Goal: Task Accomplishment & Management: Manage account settings

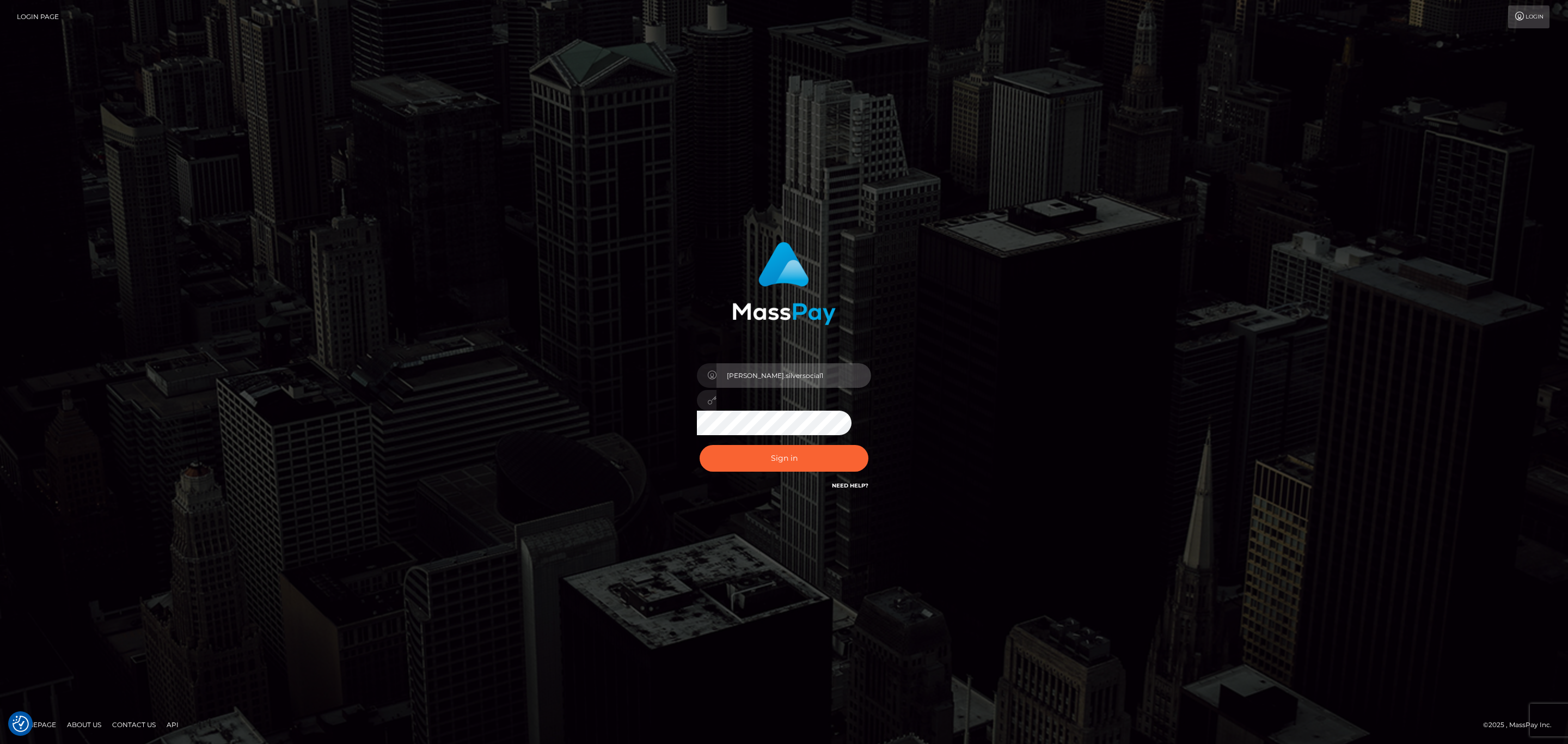
click at [815, 370] on input "Sean.silversocial1" at bounding box center [794, 376] width 155 height 24
type input "SeanP.spree"
click at [783, 464] on button "Sign in" at bounding box center [783, 458] width 169 height 27
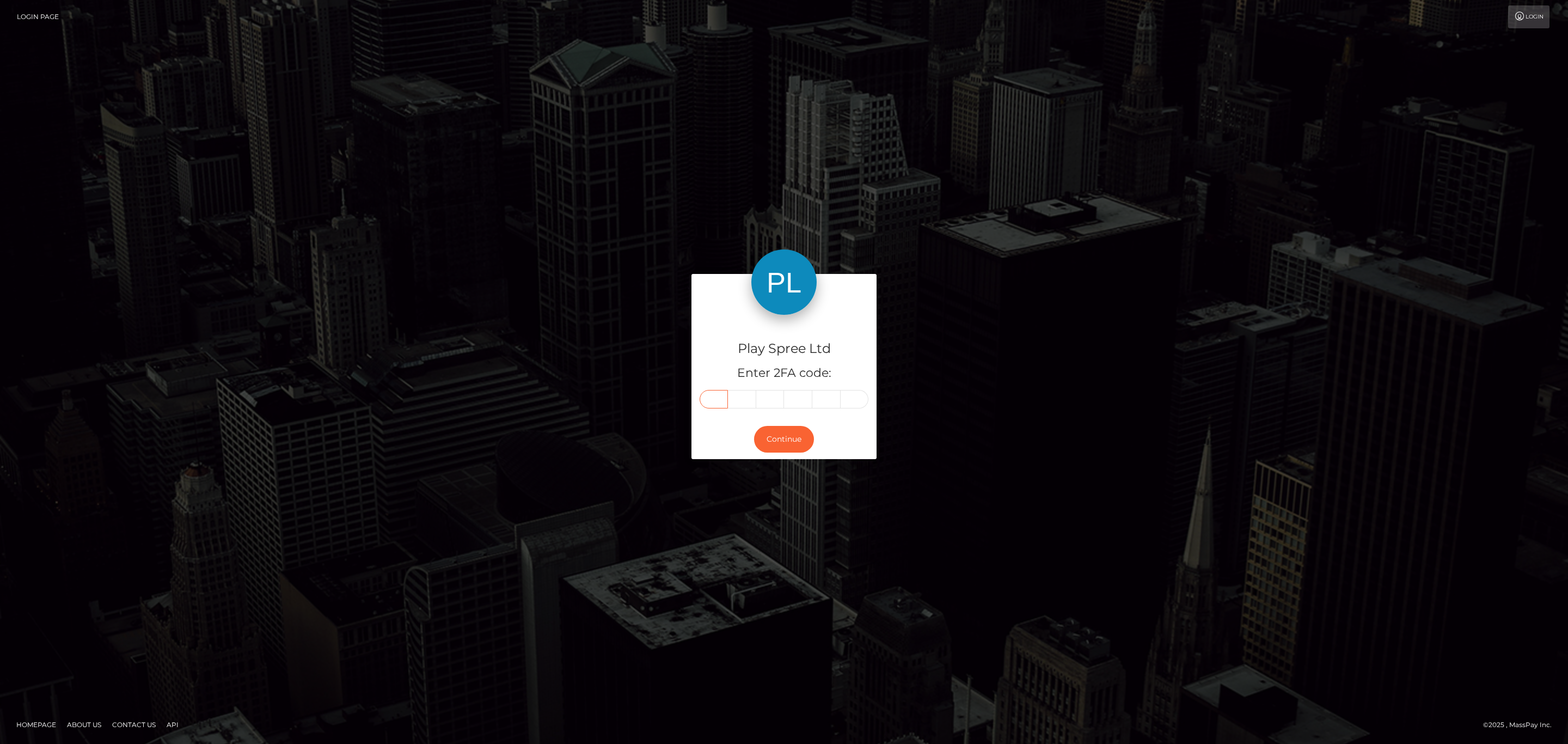
click at [719, 399] on input "text" at bounding box center [713, 399] width 29 height 18
paste input "9"
type input "9"
type input "3"
type input "8"
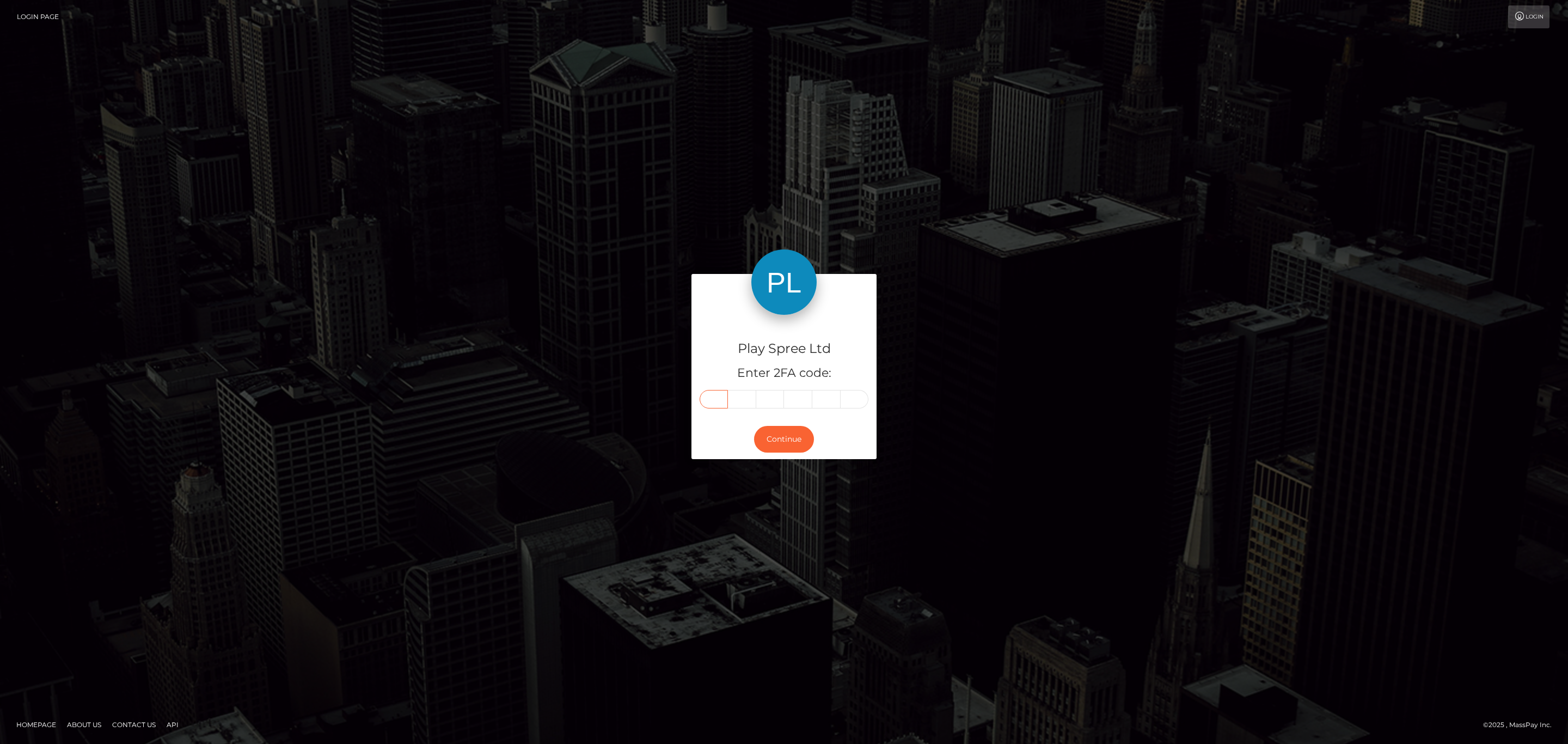
type input "3"
type input "9"
type input "2"
click at [789, 443] on button "Continue" at bounding box center [784, 439] width 60 height 27
drag, startPoint x: 983, startPoint y: 328, endPoint x: 1031, endPoint y: 323, distance: 48.3
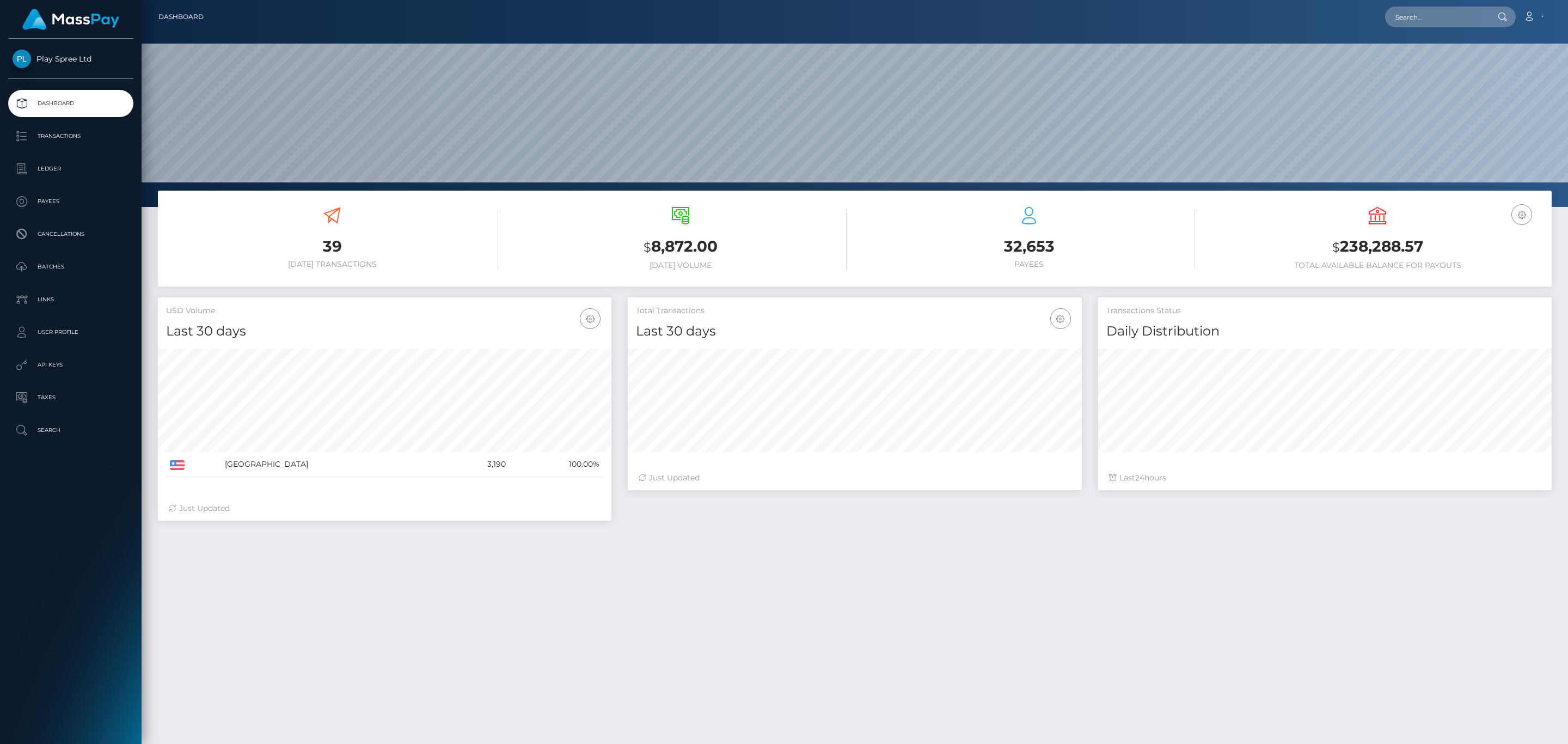
scroll to position [193, 453]
click at [88, 132] on p "Transactions" at bounding box center [71, 136] width 116 height 16
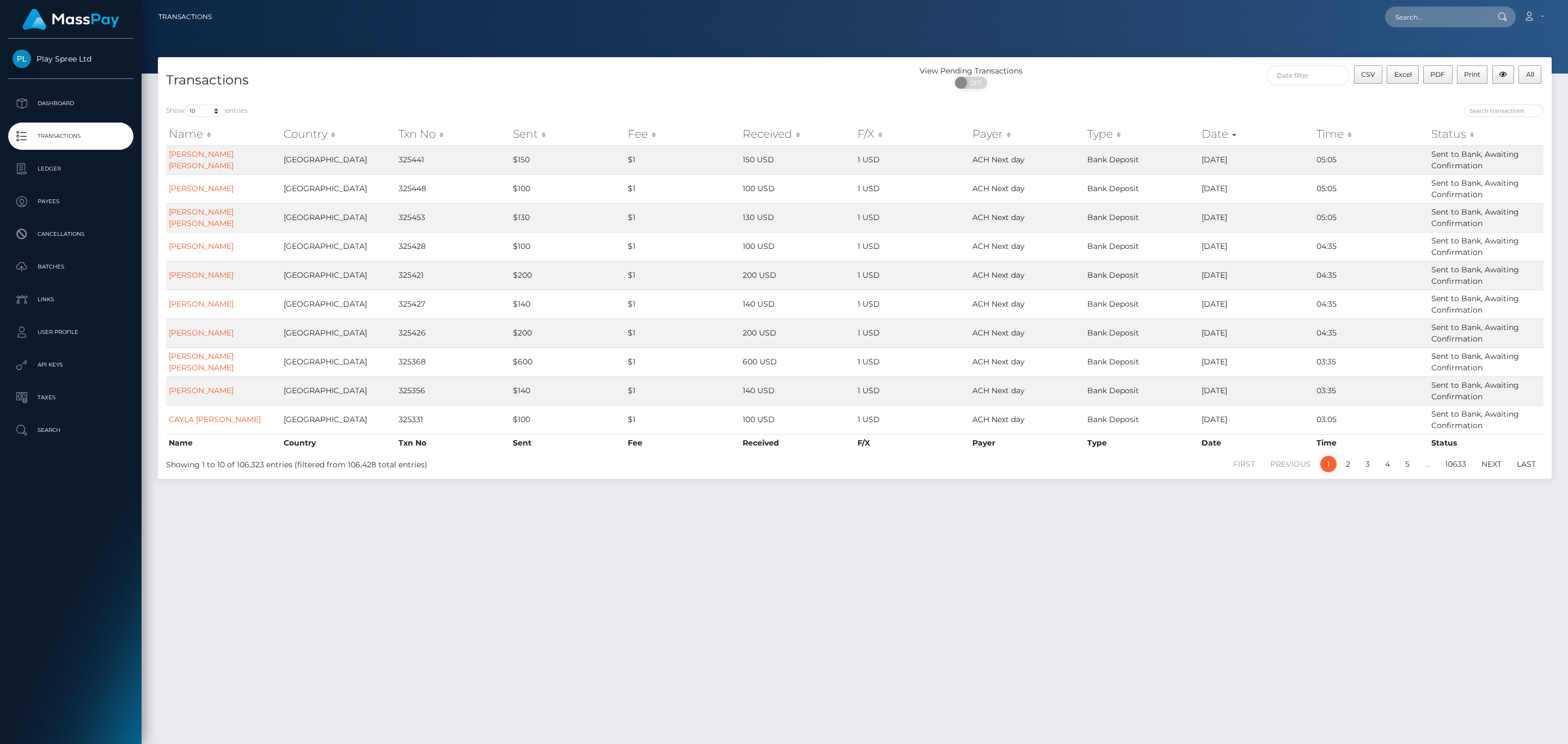
drag, startPoint x: 982, startPoint y: 85, endPoint x: 1068, endPoint y: 79, distance: 86.2
click at [982, 83] on span "OFF" at bounding box center [975, 83] width 27 height 12
checkbox input "true"
click at [1286, 70] on input "text" at bounding box center [1307, 75] width 83 height 20
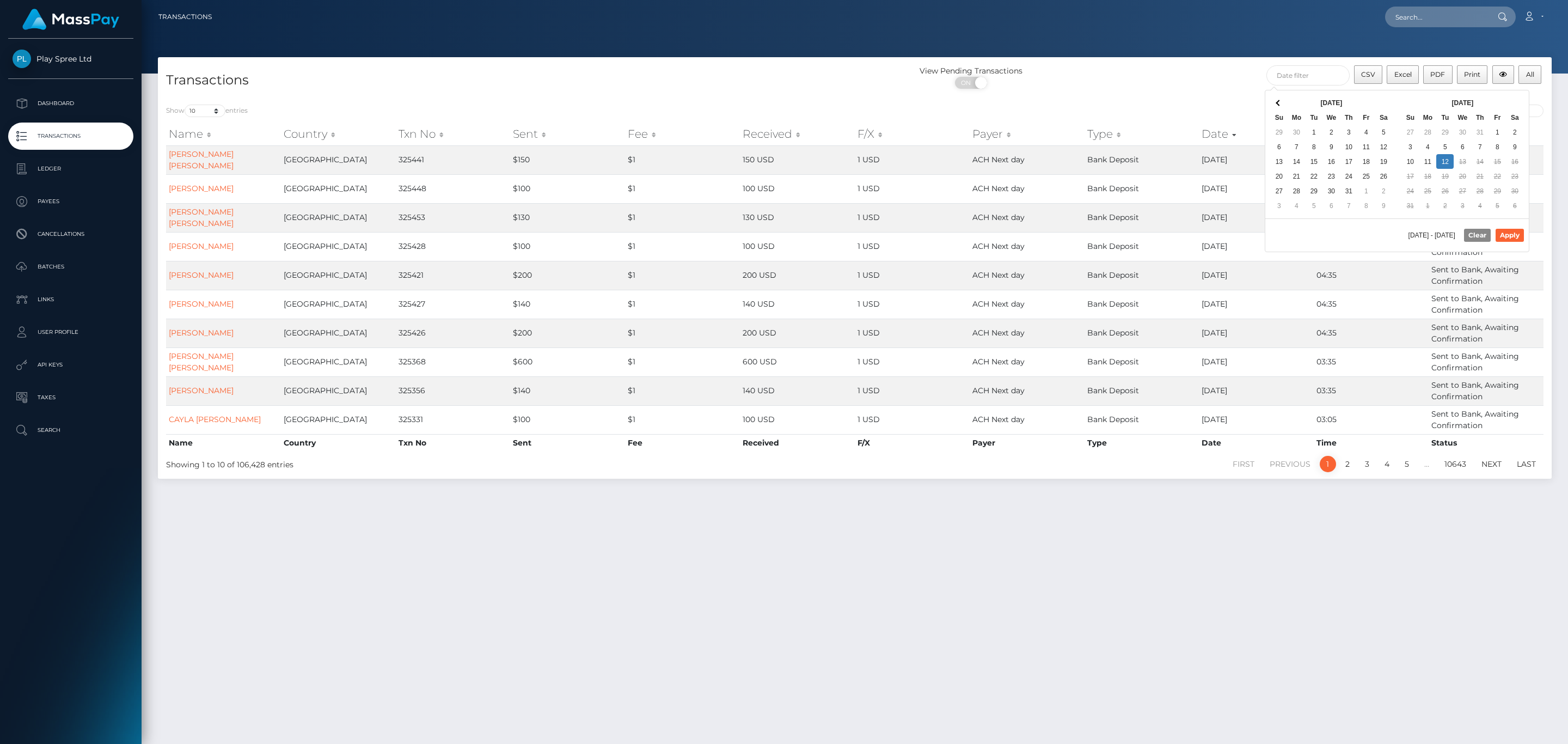
click at [1511, 93] on div "[DATE] Su Mo Tu We Th Fr Sa 27 28 29 30 31 1 2 3 4 5 6 7 8 9 10 11 12 13 14 15 …" at bounding box center [1463, 154] width 131 height 128
click at [1510, 234] on button "Apply" at bounding box center [1510, 235] width 29 height 13
type input "07/01/2025 - 08/12/2025"
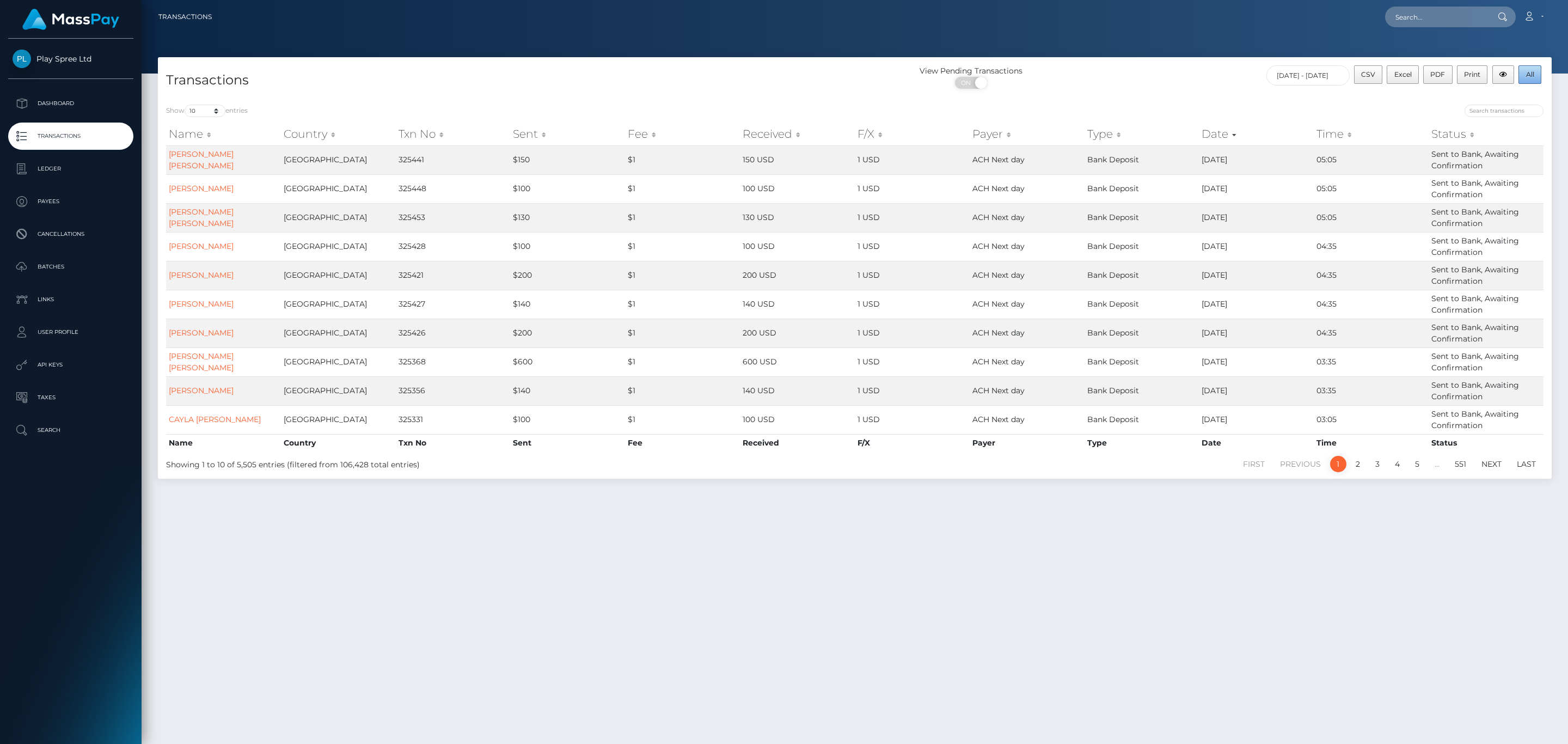
click at [1539, 79] on button "All" at bounding box center [1530, 74] width 23 height 18
drag, startPoint x: 1150, startPoint y: 79, endPoint x: 1189, endPoint y: 83, distance: 39.2
